Goal: Task Accomplishment & Management: Manage account settings

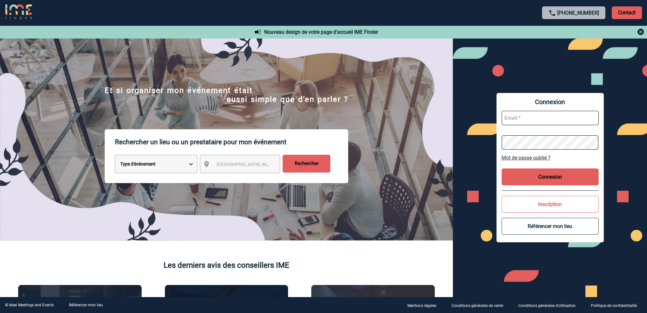
click at [537, 118] on input "text" at bounding box center [550, 118] width 97 height 14
type input "[PERSON_NAME][EMAIL_ADDRESS][PERSON_NAME][DOMAIN_NAME]"
click at [533, 175] on button "Connexion" at bounding box center [550, 176] width 97 height 17
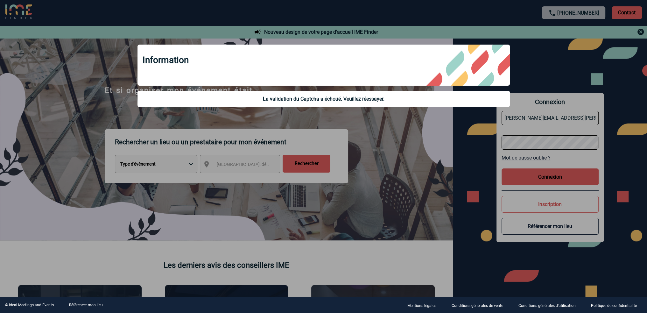
click at [413, 137] on div at bounding box center [323, 156] width 647 height 313
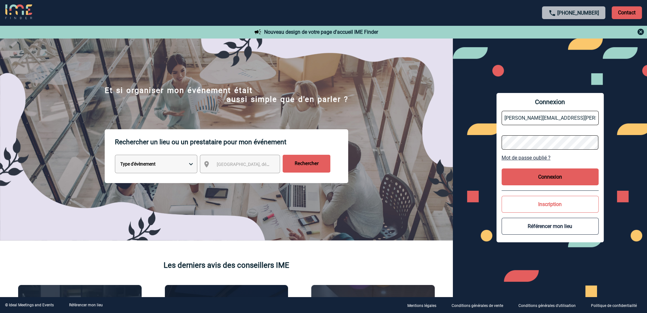
click at [526, 178] on button "Connexion" at bounding box center [550, 176] width 97 height 17
click at [563, 176] on button "Connexion" at bounding box center [550, 176] width 97 height 17
click at [497, 145] on div "Connexion [PERSON_NAME][EMAIL_ADDRESS][PERSON_NAME][DOMAIN_NAME] Mot de passe o…" at bounding box center [550, 167] width 107 height 149
click at [544, 180] on button "Connexion" at bounding box center [550, 176] width 97 height 17
click at [544, 178] on button "Connexion" at bounding box center [550, 176] width 97 height 17
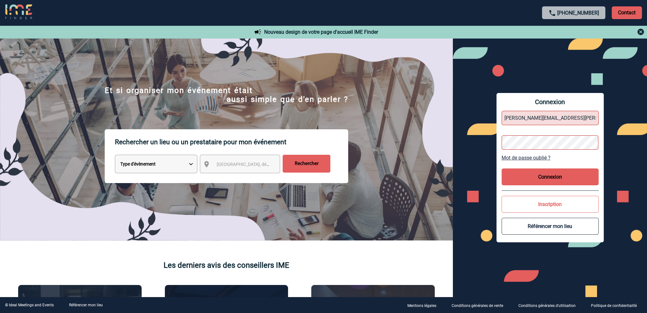
click at [624, 11] on p "Contact" at bounding box center [627, 12] width 30 height 13
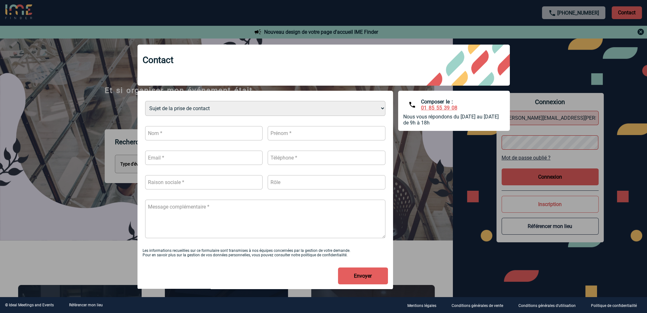
click at [431, 107] on link "01 85 55 39 08" at bounding box center [439, 108] width 36 height 6
click at [448, 109] on link "01 85 55 39 08" at bounding box center [439, 108] width 36 height 6
click at [599, 10] on div at bounding box center [323, 156] width 647 height 313
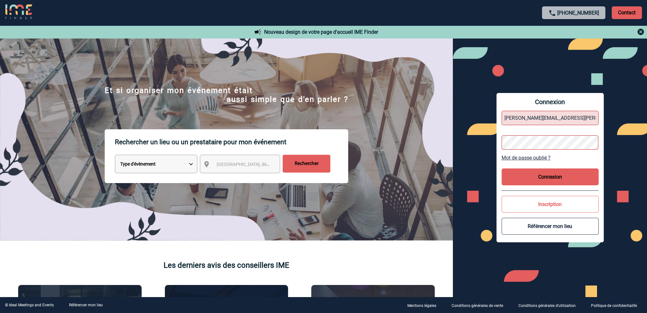
click at [638, 8] on p "Contact" at bounding box center [627, 12] width 30 height 13
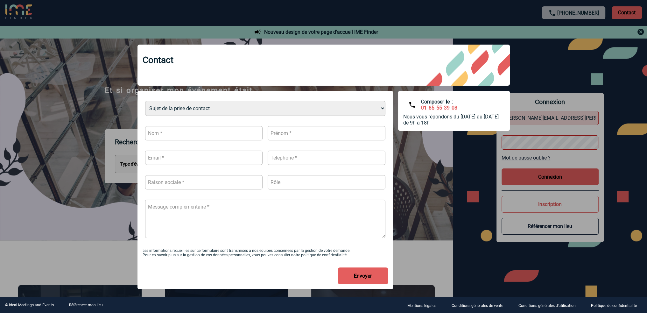
click at [572, 14] on div at bounding box center [323, 156] width 647 height 313
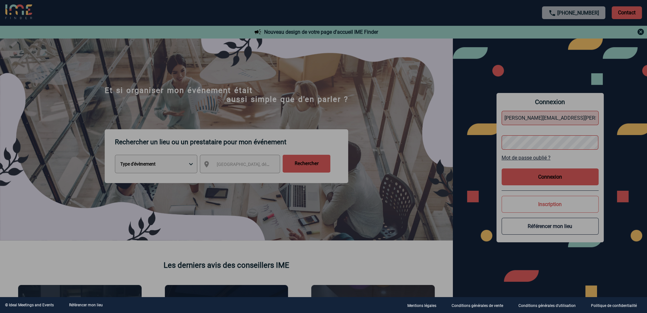
click at [572, 14] on div at bounding box center [323, 156] width 647 height 313
